Goal: Task Accomplishment & Management: Use online tool/utility

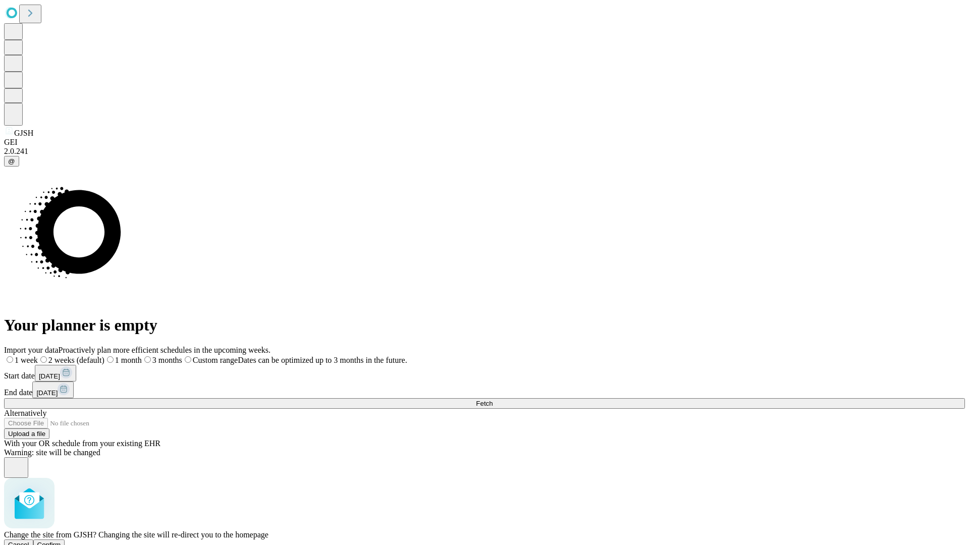
click at [61, 541] on span "Confirm" at bounding box center [49, 545] width 24 height 8
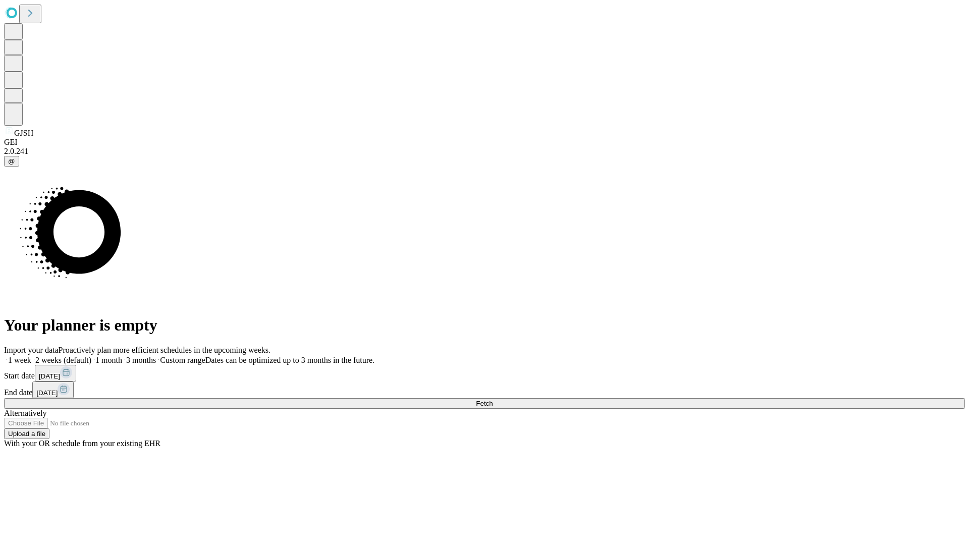
click at [91, 356] on label "2 weeks (default)" at bounding box center [61, 360] width 60 height 9
click at [493, 400] on span "Fetch" at bounding box center [484, 404] width 17 height 8
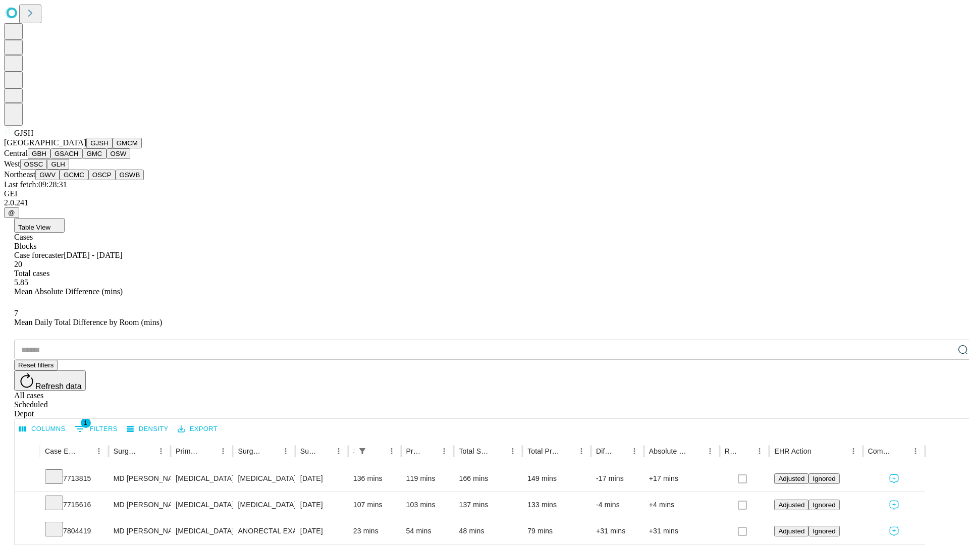
click at [113, 148] on button "GMCM" at bounding box center [127, 143] width 29 height 11
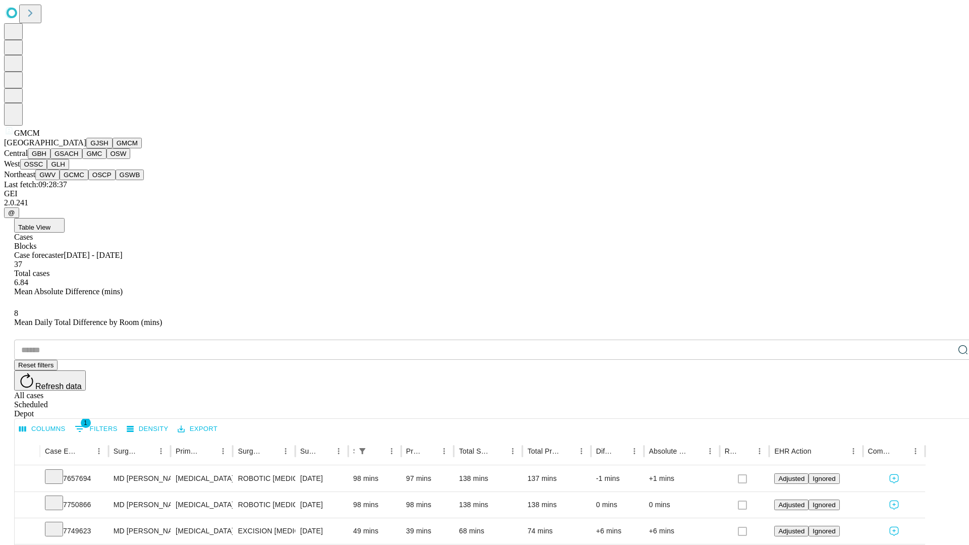
click at [50, 159] on button "GBH" at bounding box center [39, 153] width 23 height 11
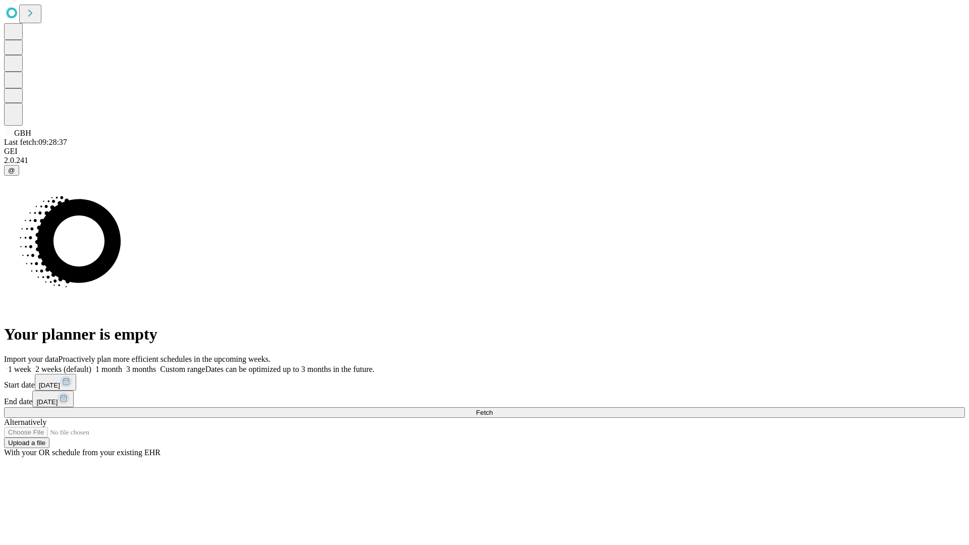
click at [91, 365] on label "2 weeks (default)" at bounding box center [61, 369] width 60 height 9
click at [493, 409] on span "Fetch" at bounding box center [484, 413] width 17 height 8
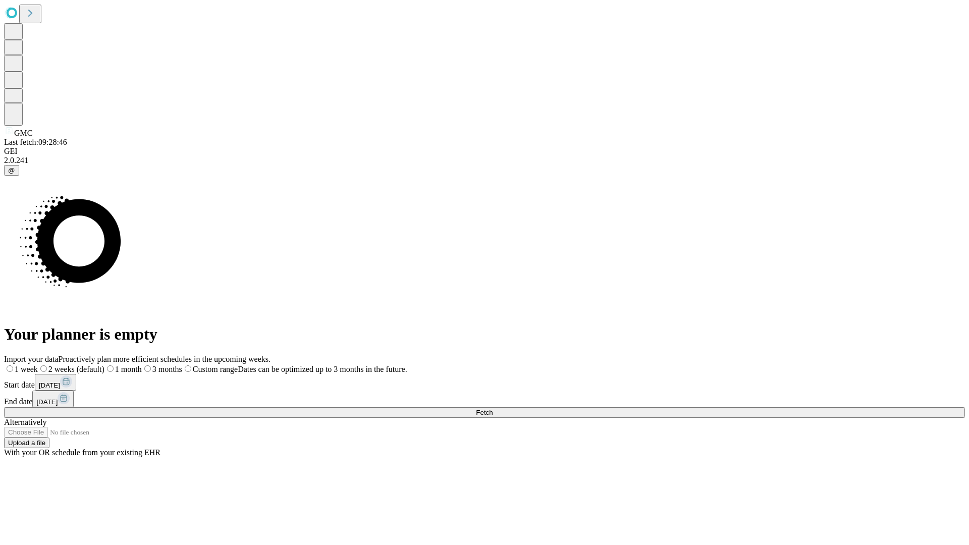
click at [104, 365] on label "2 weeks (default)" at bounding box center [71, 369] width 67 height 9
click at [493, 409] on span "Fetch" at bounding box center [484, 413] width 17 height 8
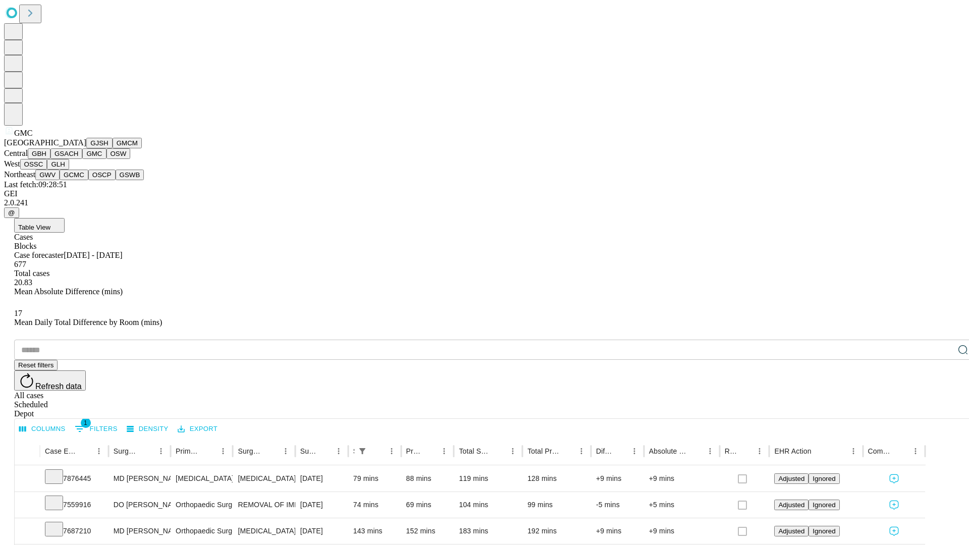
click at [106, 159] on button "OSW" at bounding box center [118, 153] width 24 height 11
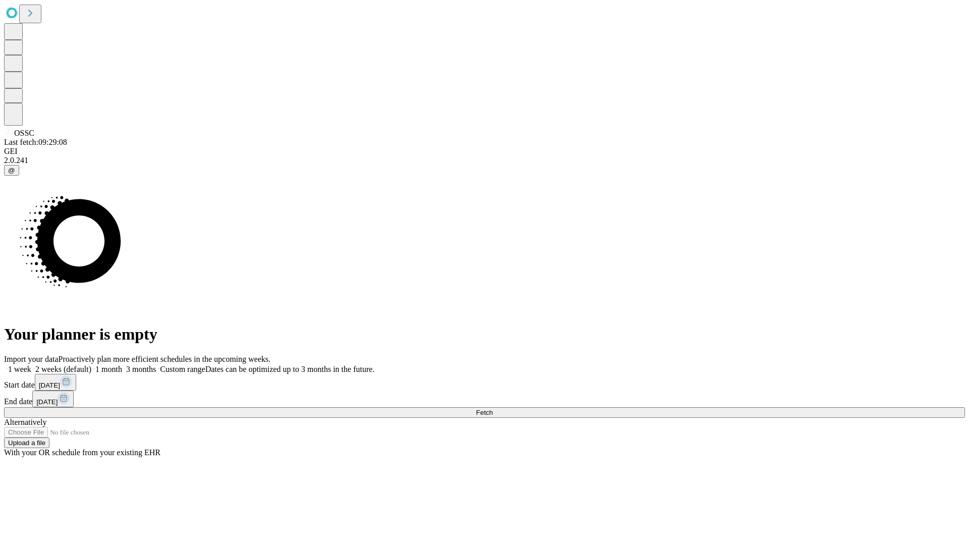
click at [91, 365] on label "2 weeks (default)" at bounding box center [61, 369] width 60 height 9
click at [493, 409] on span "Fetch" at bounding box center [484, 413] width 17 height 8
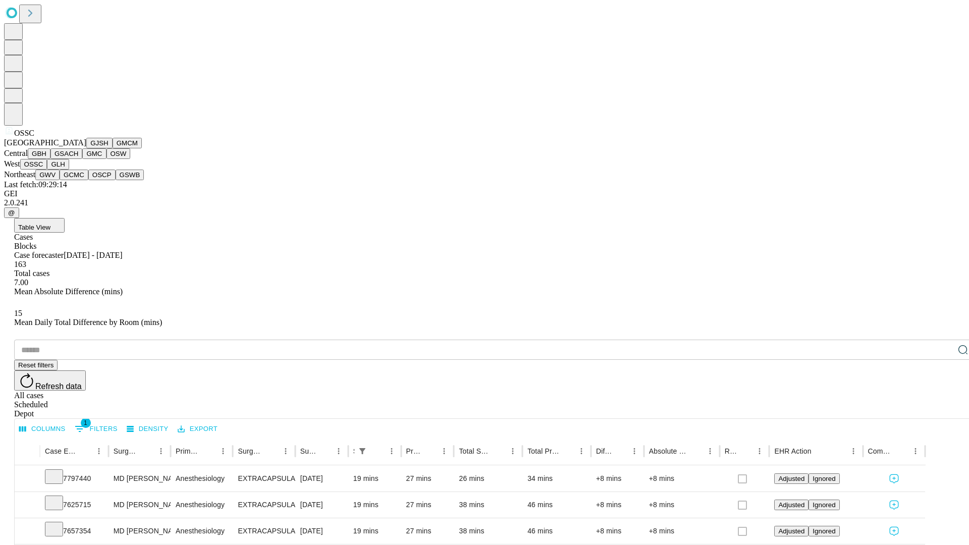
click at [69, 170] on button "GLH" at bounding box center [58, 164] width 22 height 11
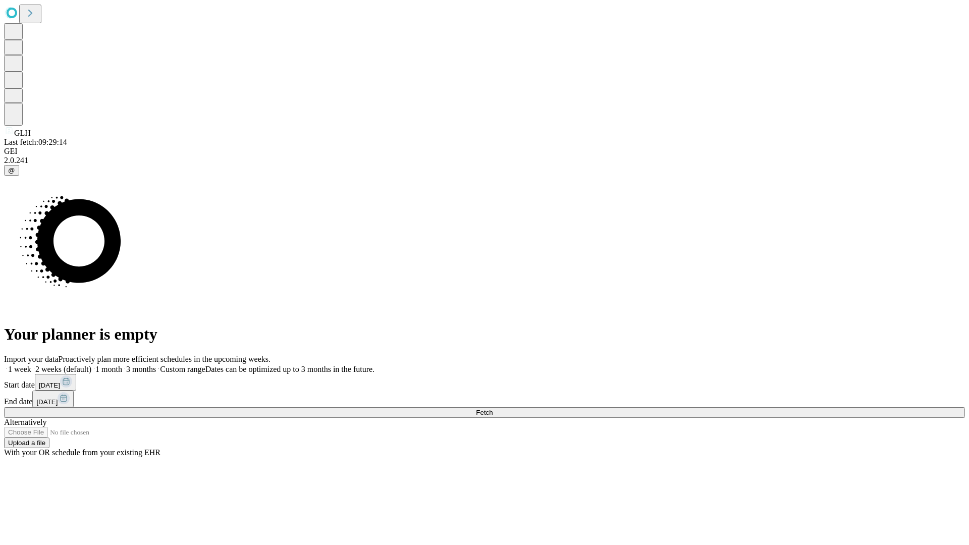
click at [91, 365] on label "2 weeks (default)" at bounding box center [61, 369] width 60 height 9
click at [493, 409] on span "Fetch" at bounding box center [484, 413] width 17 height 8
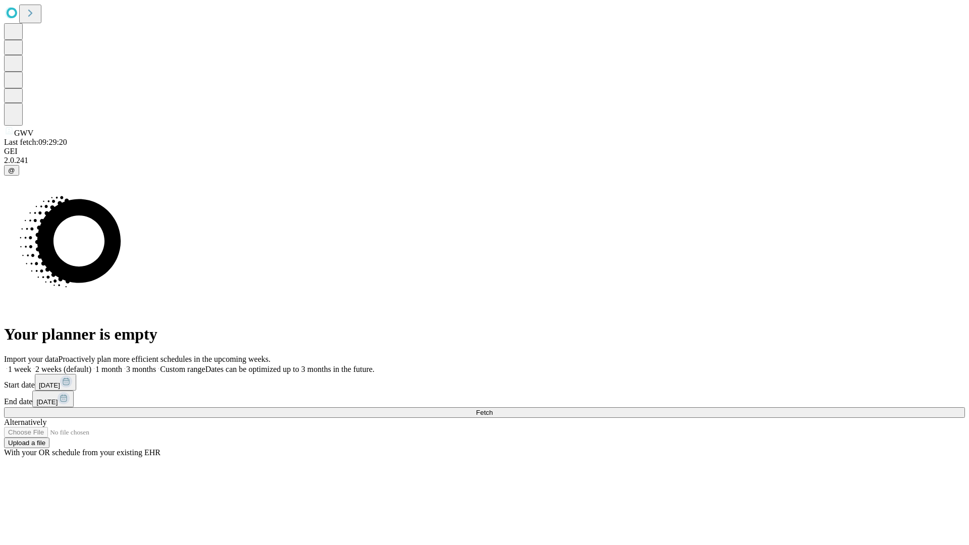
click at [91, 365] on label "2 weeks (default)" at bounding box center [61, 369] width 60 height 9
click at [493, 409] on span "Fetch" at bounding box center [484, 413] width 17 height 8
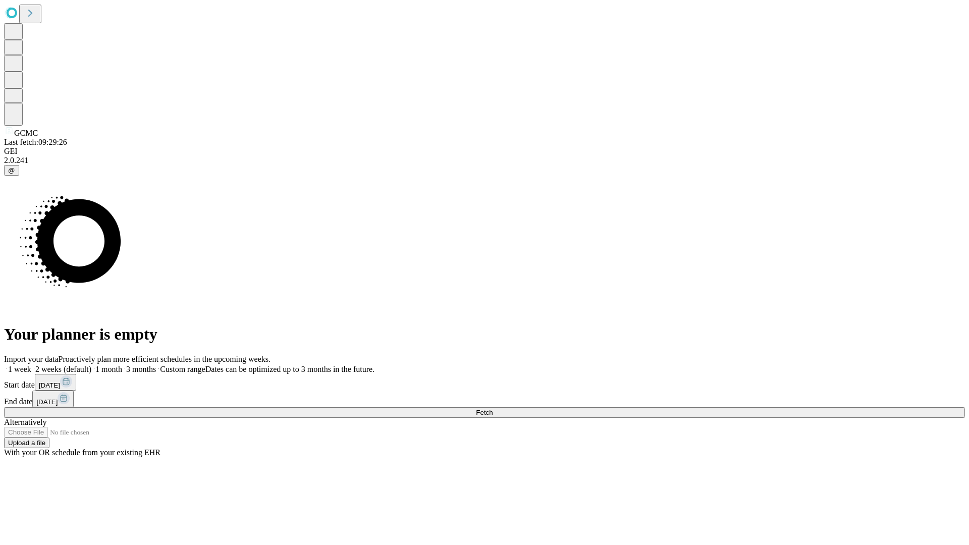
click at [91, 365] on label "2 weeks (default)" at bounding box center [61, 369] width 60 height 9
click at [493, 409] on span "Fetch" at bounding box center [484, 413] width 17 height 8
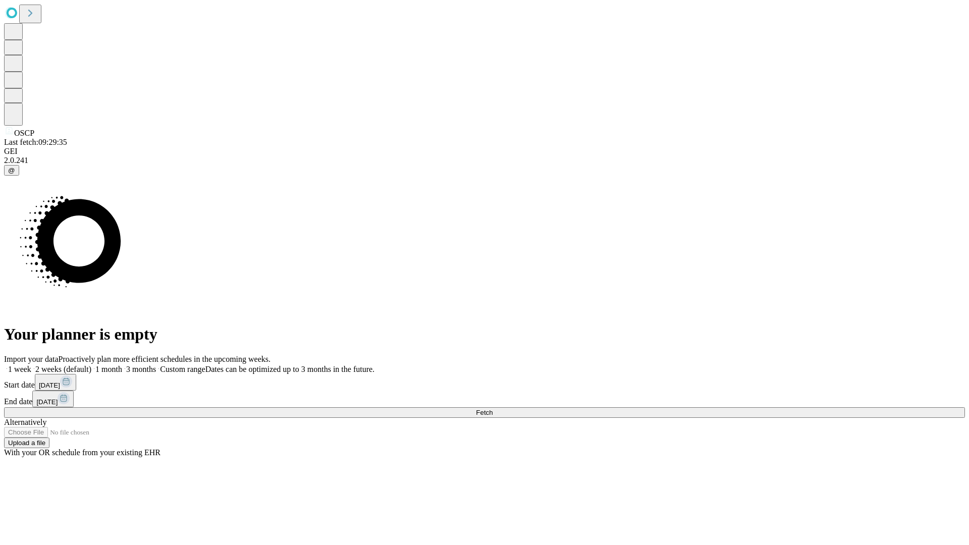
click at [91, 365] on label "2 weeks (default)" at bounding box center [61, 369] width 60 height 9
click at [493, 409] on span "Fetch" at bounding box center [484, 413] width 17 height 8
